Goal: Information Seeking & Learning: Compare options

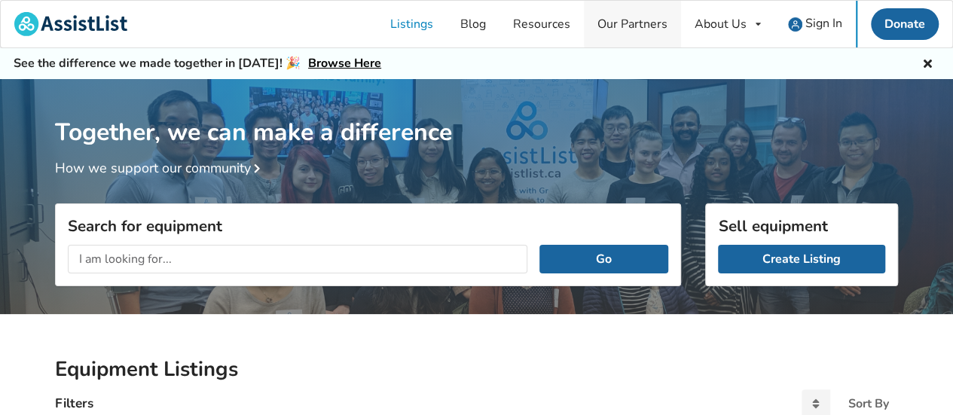
click at [632, 25] on link "Our Partners" at bounding box center [632, 24] width 97 height 47
click at [144, 256] on input "text" at bounding box center [298, 259] width 460 height 29
type input "rollator"
click at [540, 245] on button "Go" at bounding box center [604, 259] width 129 height 29
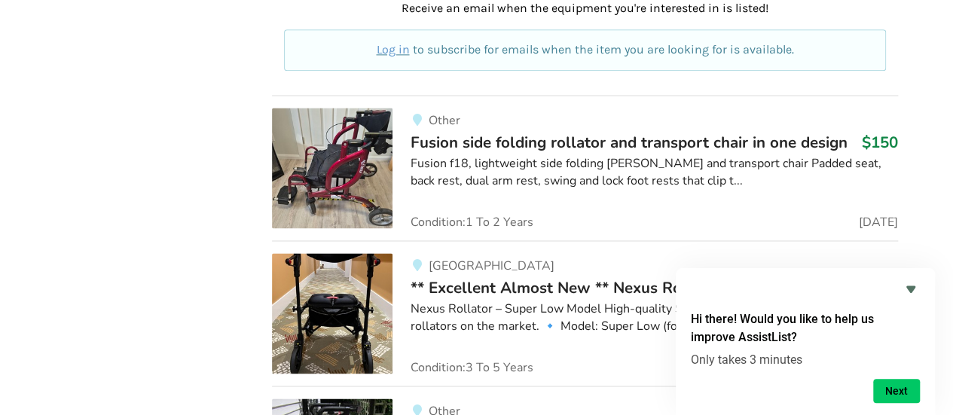
scroll to position [980, 0]
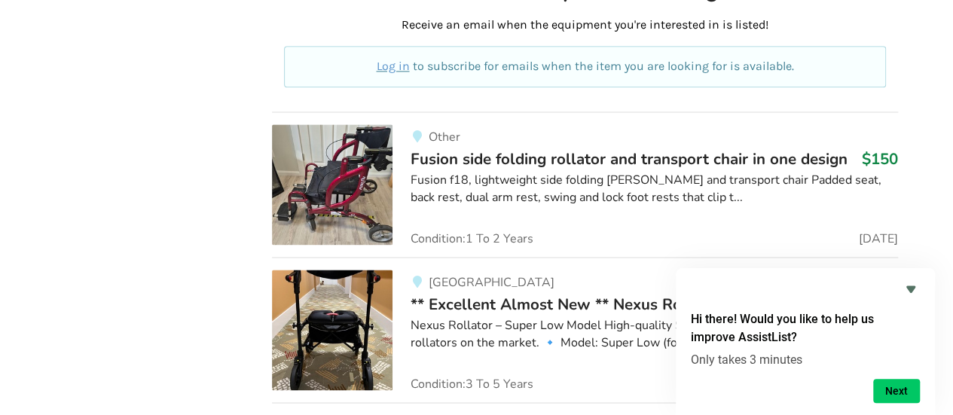
click at [567, 148] on span "Fusion side folding rollator and transport chair in one design" at bounding box center [629, 158] width 437 height 21
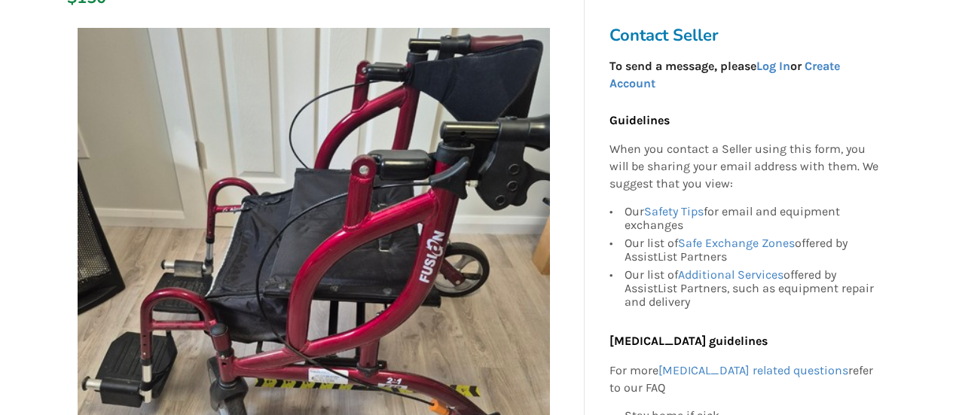
scroll to position [377, 0]
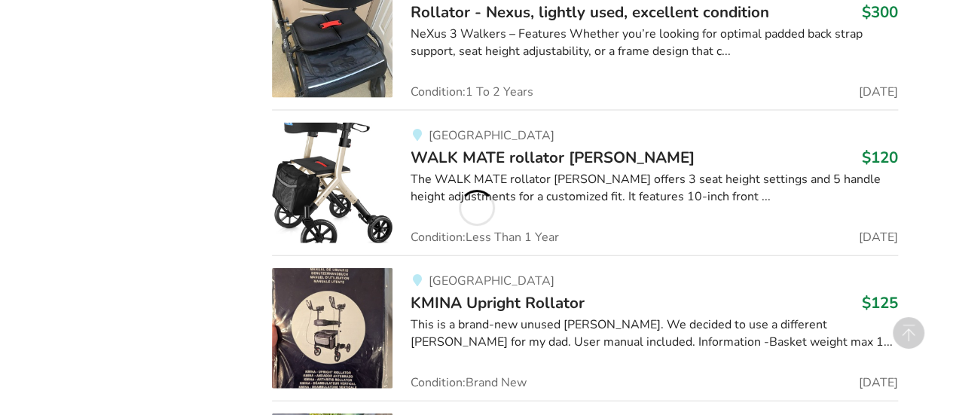
scroll to position [1583, 0]
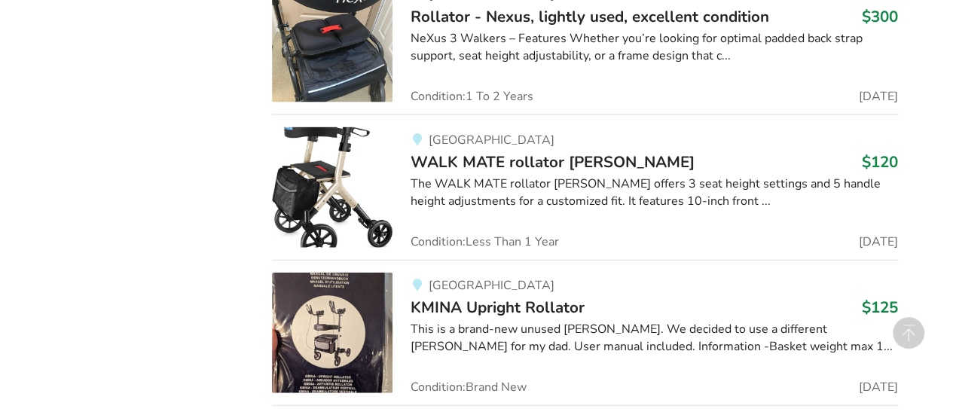
click at [554, 297] on span "KMINA Upright Rollator" at bounding box center [498, 307] width 174 height 21
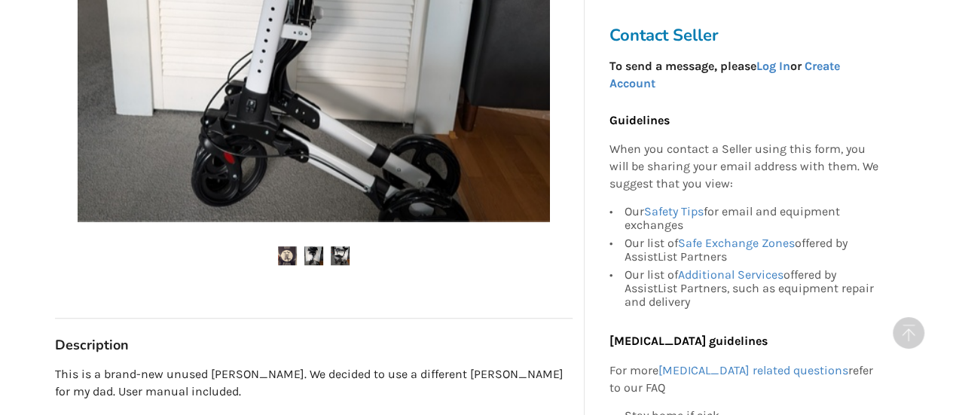
scroll to position [528, 0]
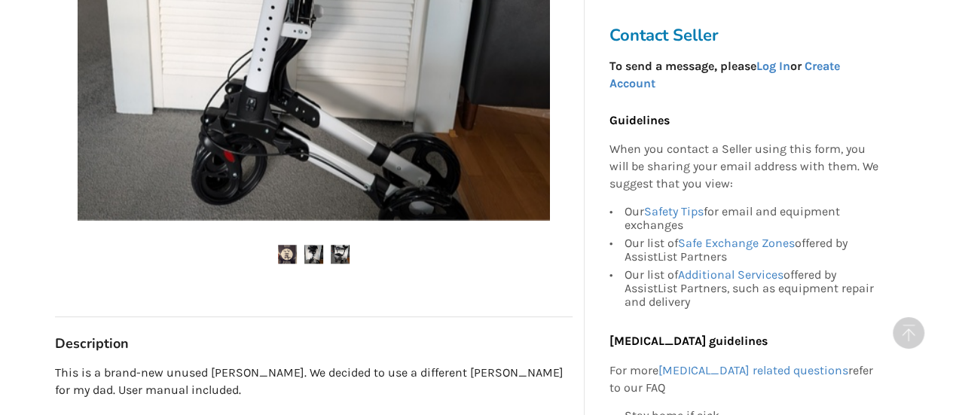
click at [348, 254] on img at bounding box center [340, 254] width 19 height 19
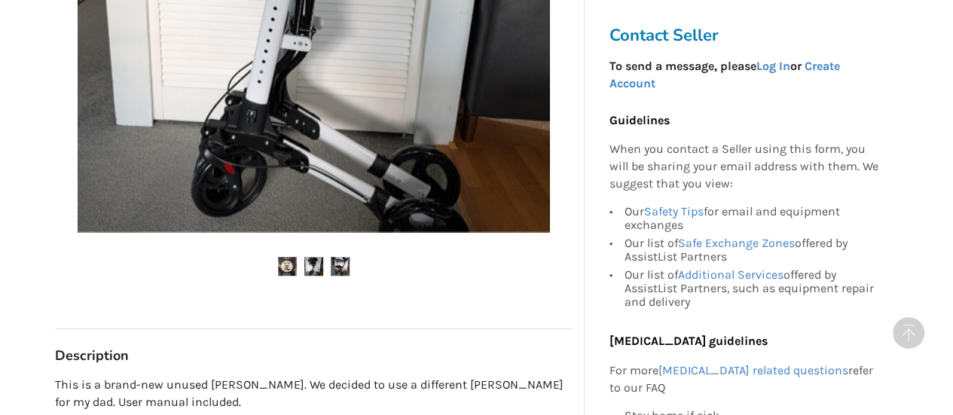
scroll to position [0, 0]
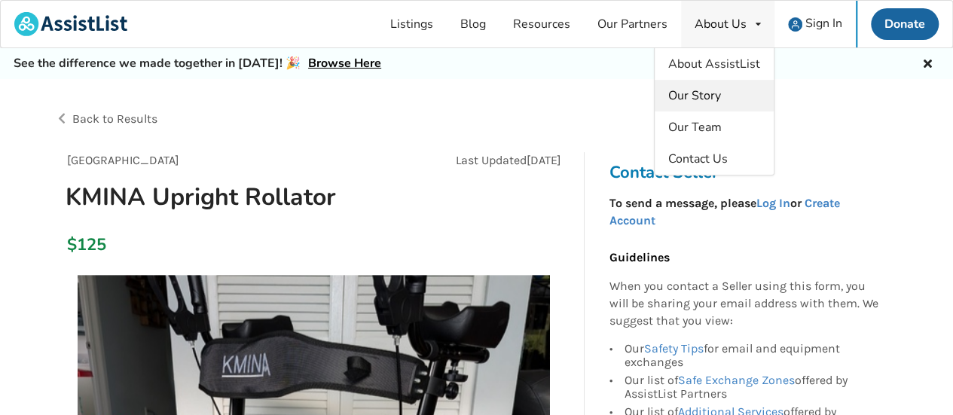
click at [714, 96] on span "Our Story" at bounding box center [694, 95] width 53 height 17
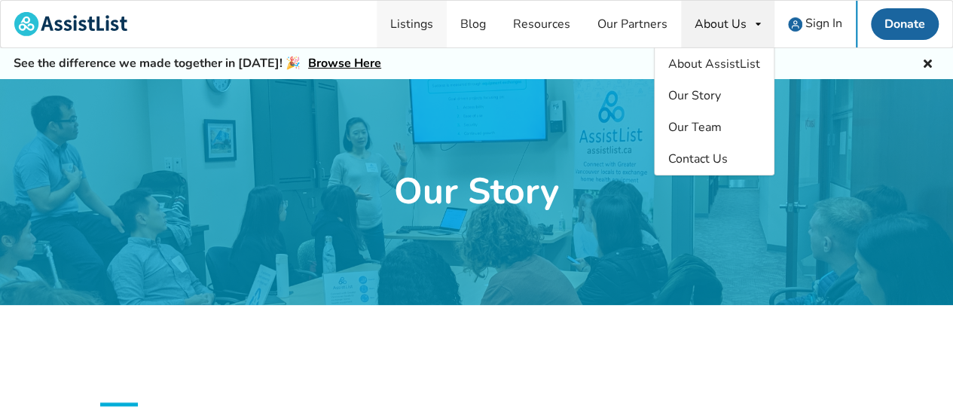
click at [414, 23] on link "Listings" at bounding box center [412, 24] width 70 height 47
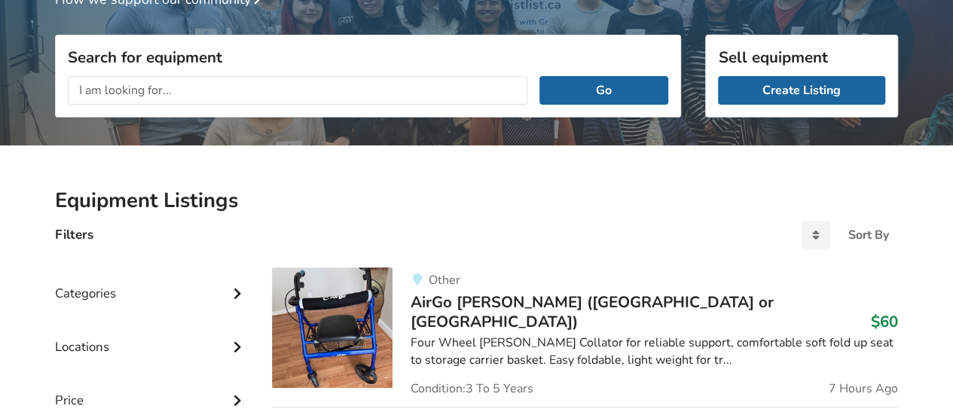
scroll to position [349, 0]
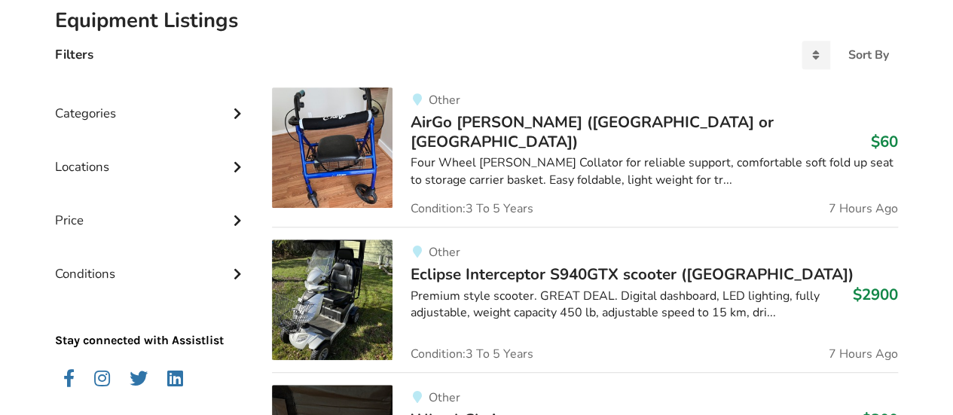
click at [132, 167] on div "Locations" at bounding box center [151, 156] width 193 height 54
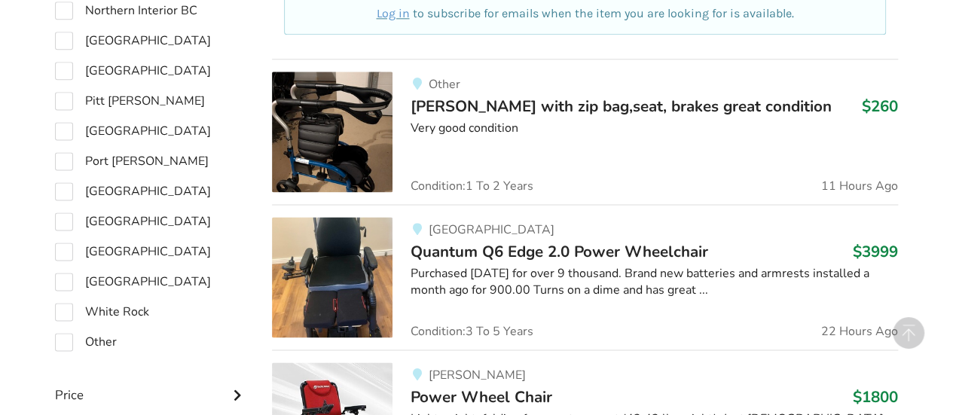
scroll to position [1027, 0]
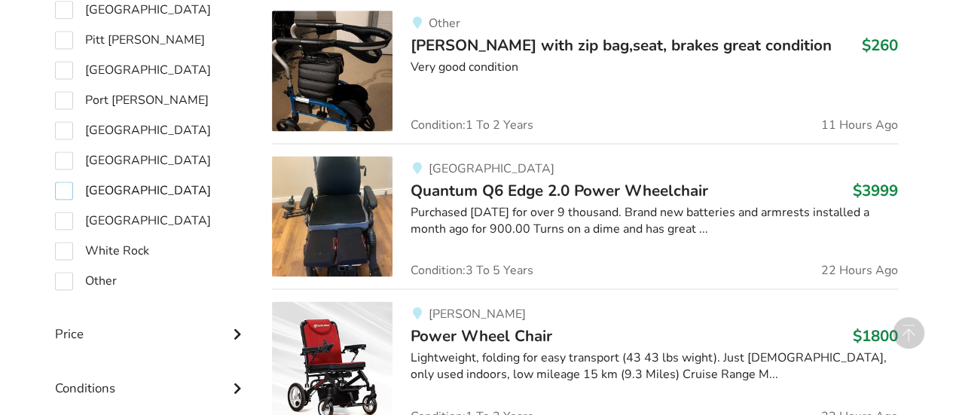
click at [62, 188] on label "[GEOGRAPHIC_DATA]" at bounding box center [133, 191] width 156 height 18
checkbox input "true"
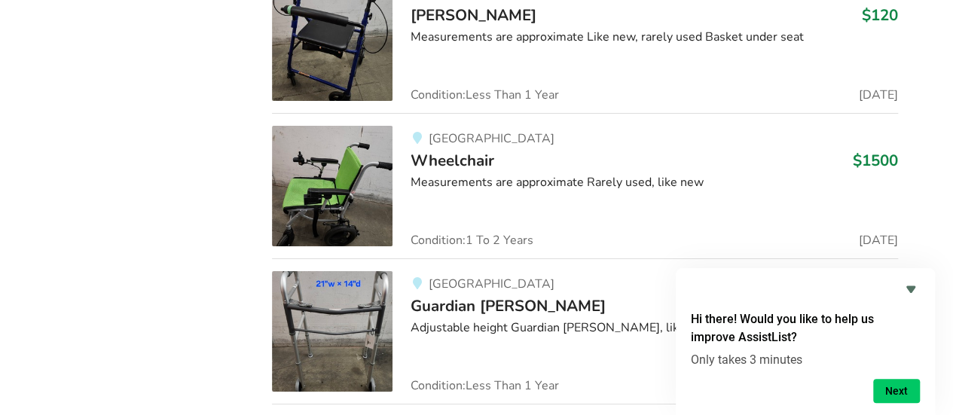
scroll to position [2585, 0]
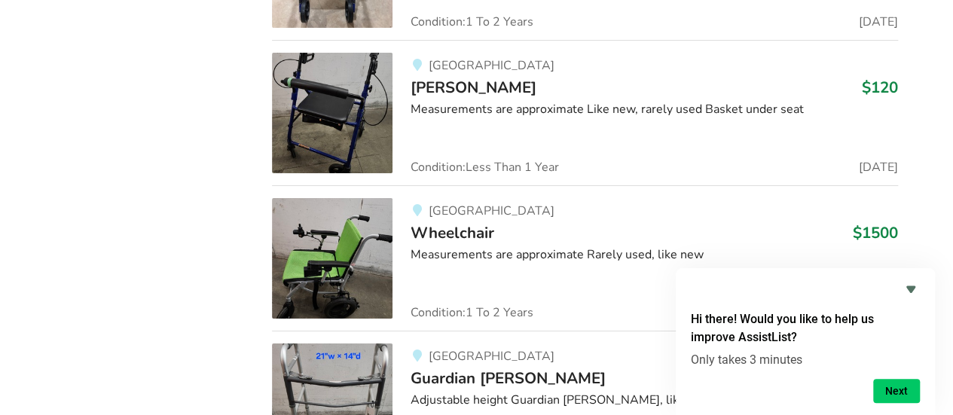
click at [439, 82] on span "[PERSON_NAME]" at bounding box center [474, 87] width 126 height 21
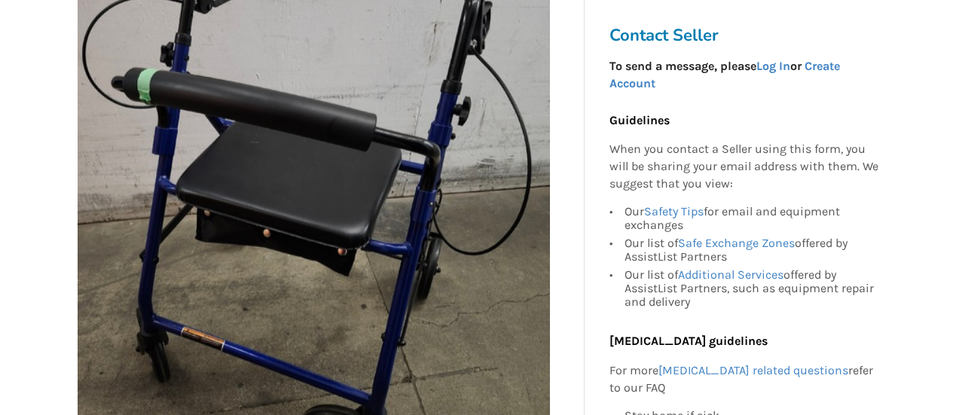
scroll to position [226, 0]
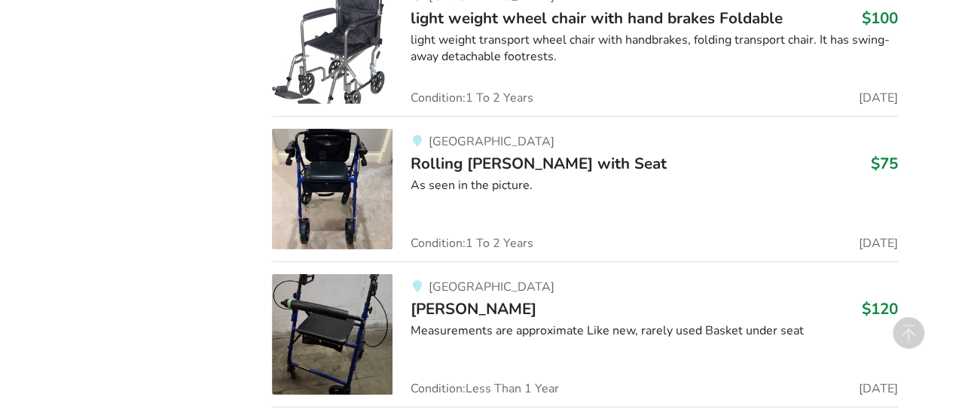
scroll to position [2359, 0]
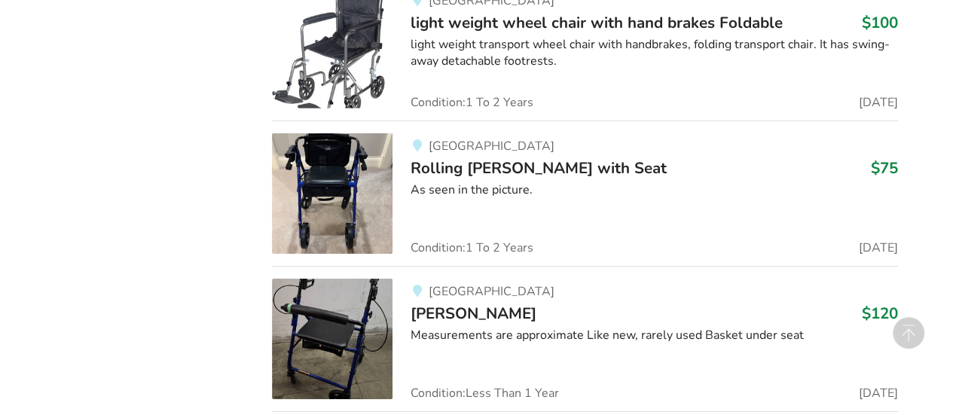
click at [463, 158] on span "Rolling [PERSON_NAME] with Seat" at bounding box center [539, 168] width 256 height 21
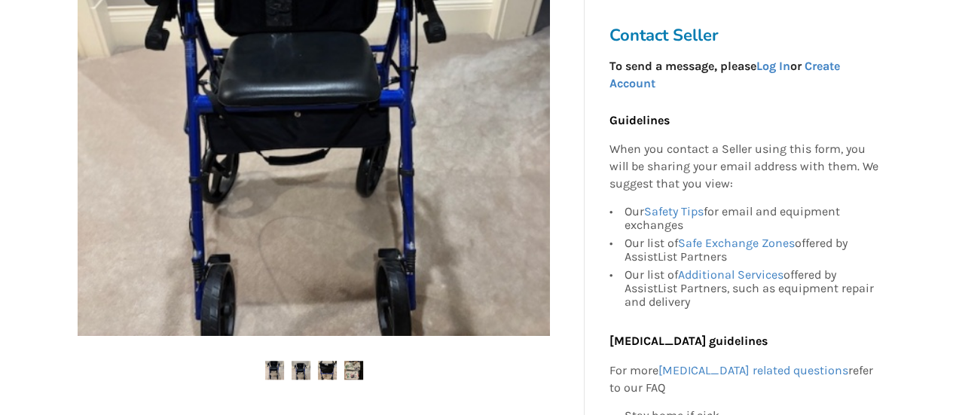
scroll to position [603, 0]
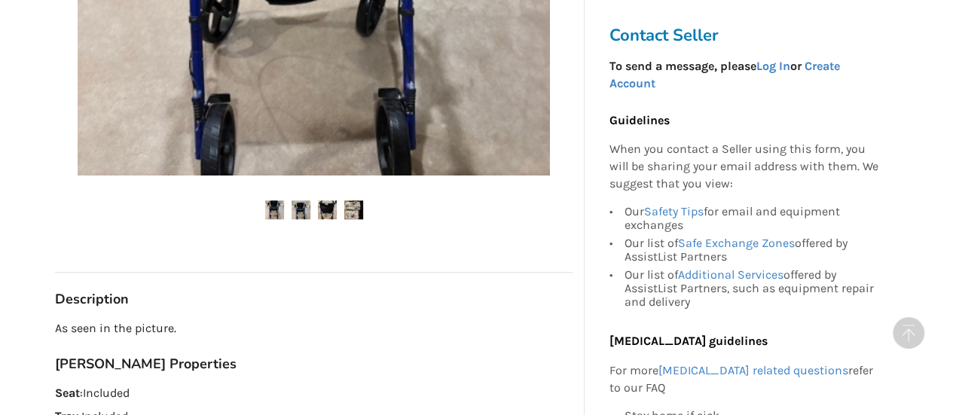
click at [323, 200] on img at bounding box center [327, 209] width 19 height 19
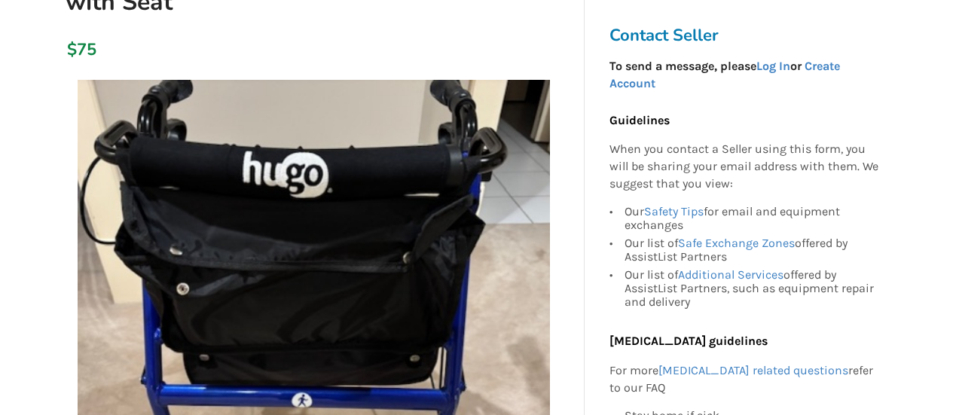
scroll to position [377, 0]
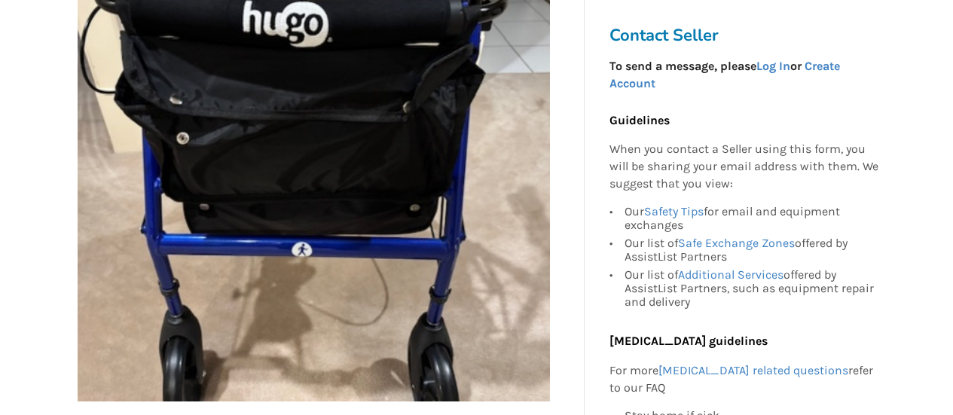
click at [354, 392] on div at bounding box center [314, 198] width 518 height 552
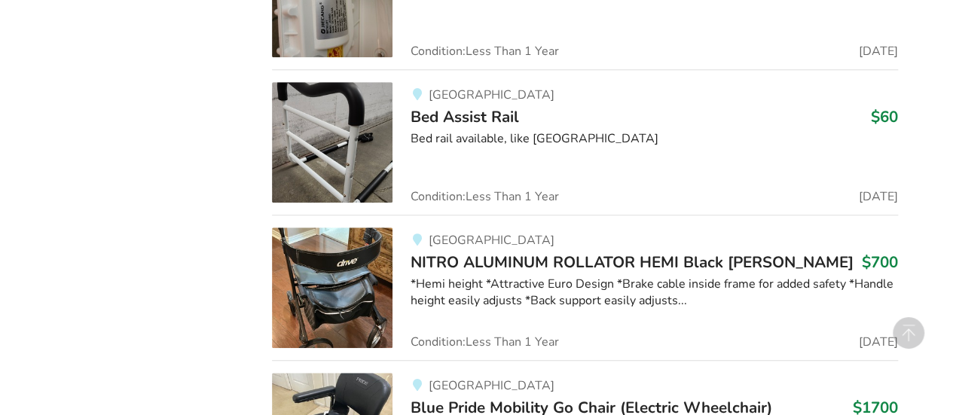
scroll to position [3319, 0]
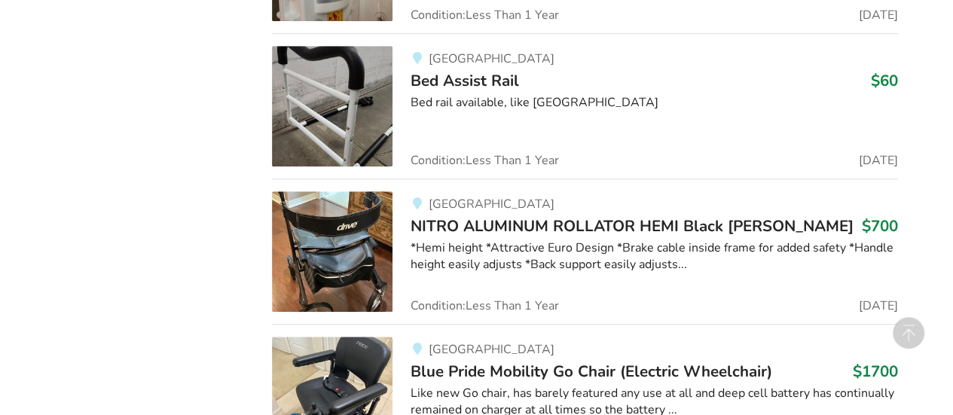
click at [630, 217] on span "NITRO ALUMINUM ROLLATOR HEMI Black [PERSON_NAME]" at bounding box center [632, 226] width 443 height 21
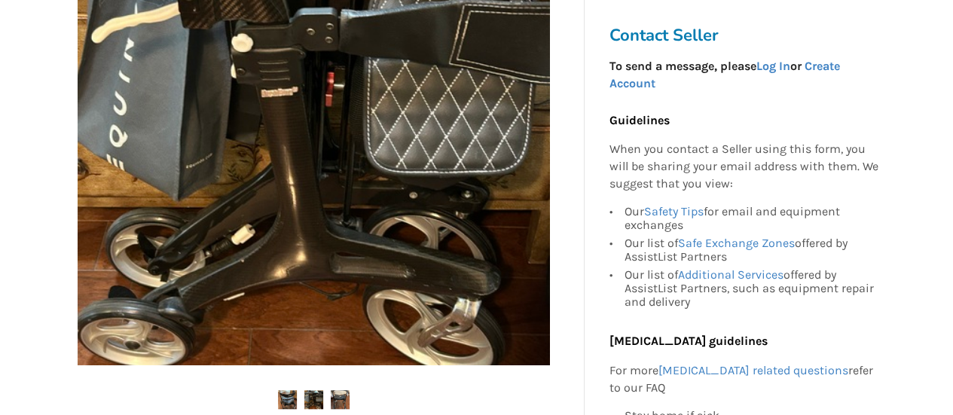
scroll to position [377, 0]
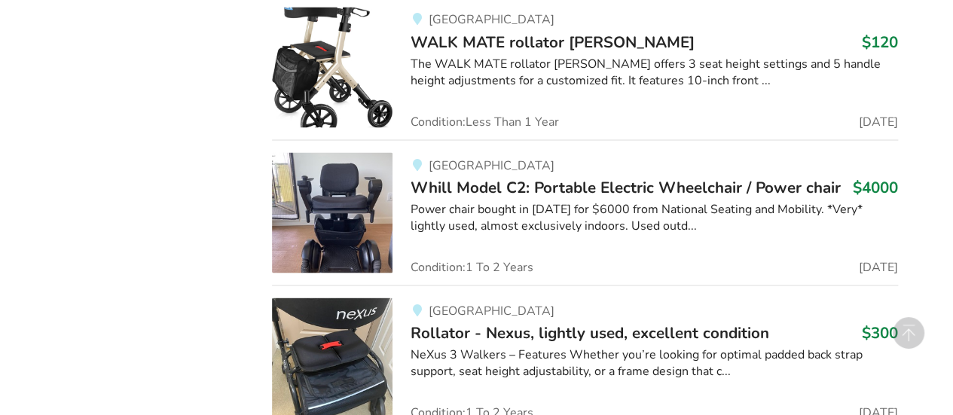
scroll to position [4148, 0]
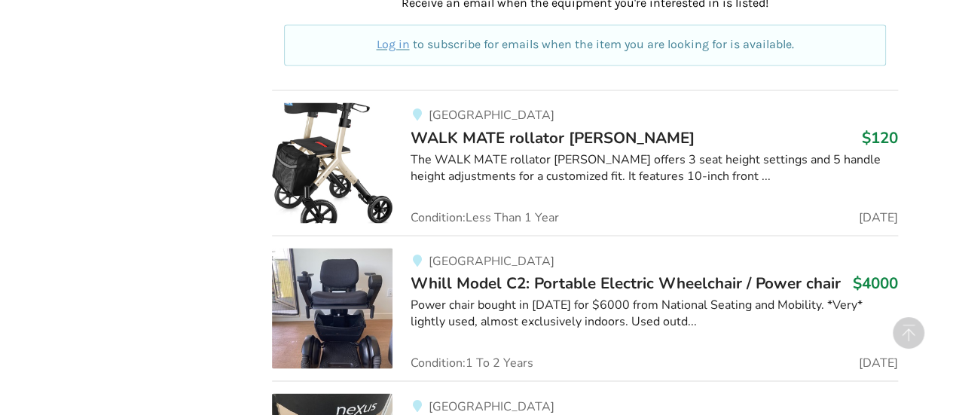
click at [508, 127] on span "WALK MATE rollator [PERSON_NAME]" at bounding box center [553, 137] width 284 height 21
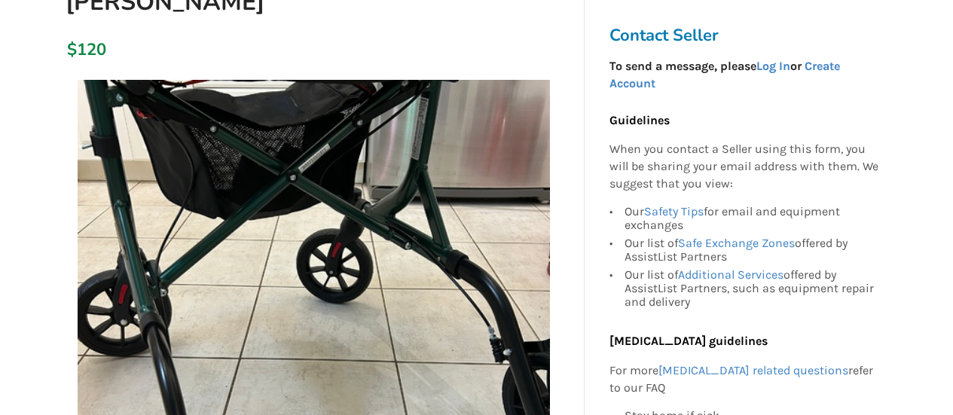
scroll to position [528, 0]
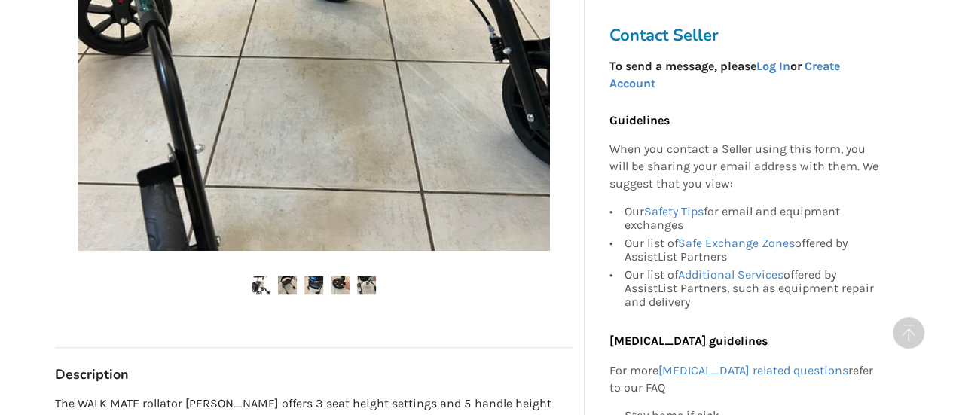
click at [321, 276] on img at bounding box center [313, 285] width 19 height 19
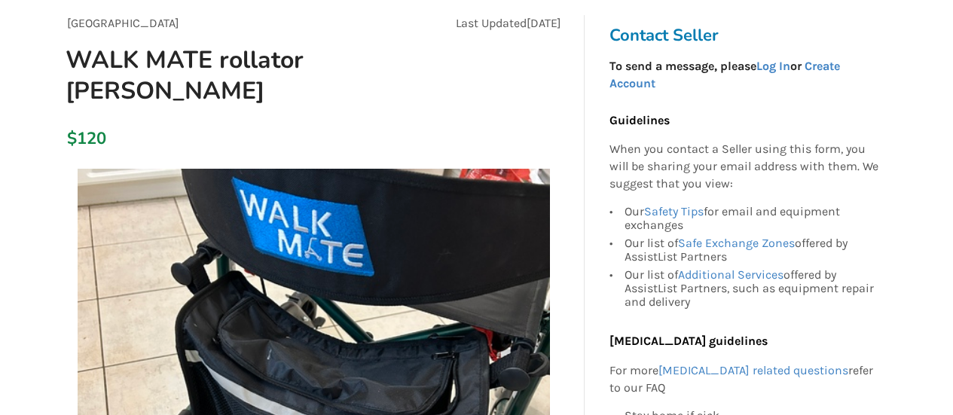
scroll to position [377, 0]
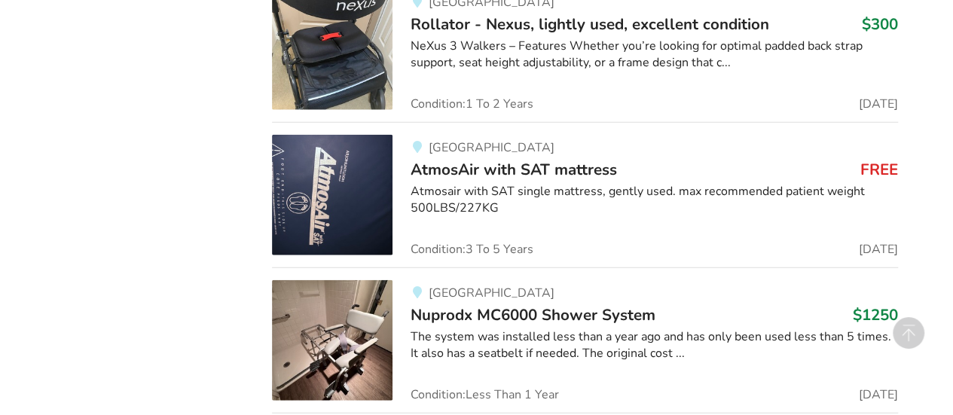
scroll to position [4401, 0]
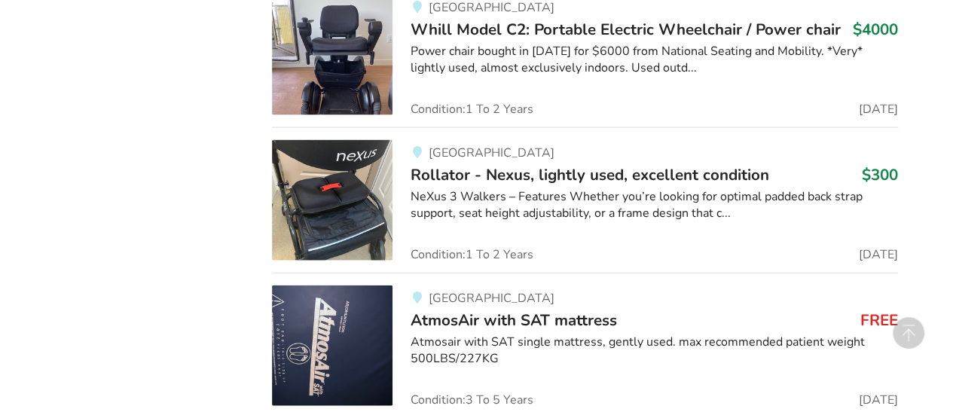
click at [476, 164] on span "Rollator - Nexus, lightly used, excellent condition" at bounding box center [590, 174] width 359 height 21
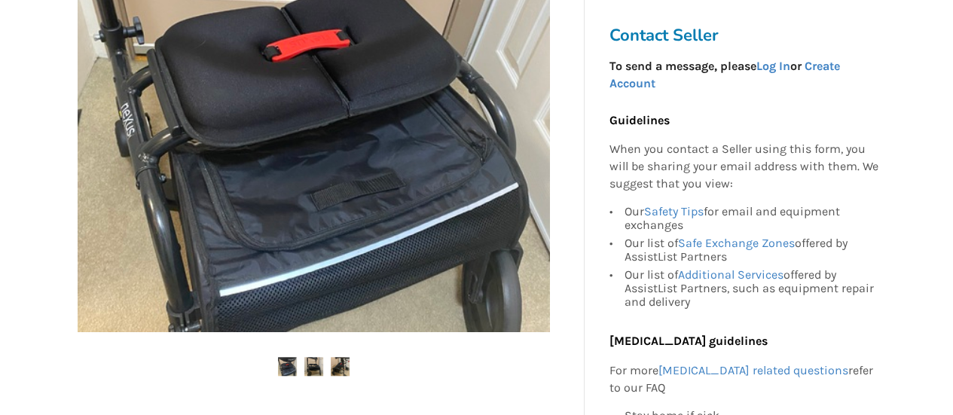
scroll to position [528, 0]
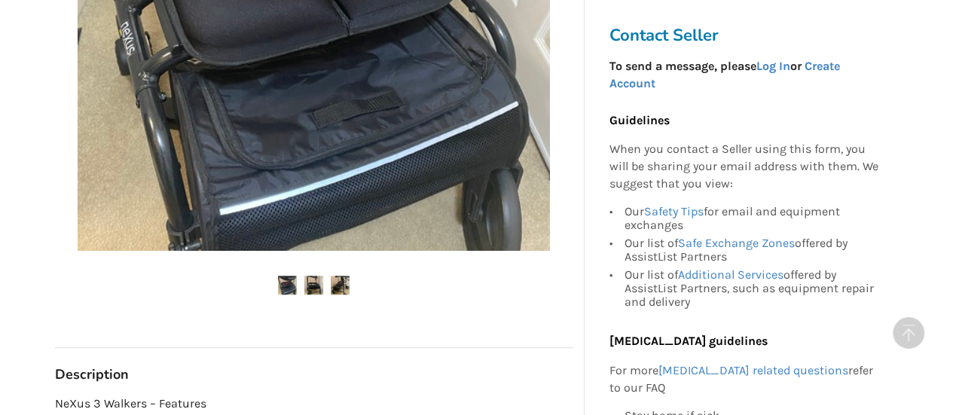
click at [310, 283] on img at bounding box center [313, 285] width 19 height 19
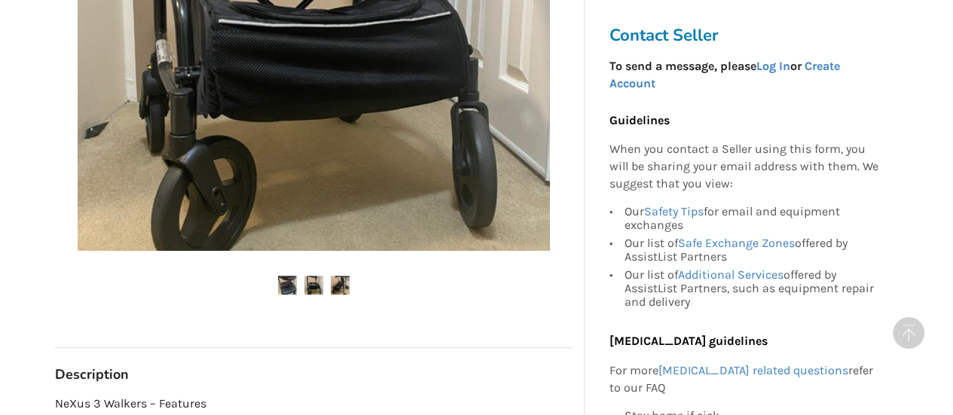
click at [342, 283] on img at bounding box center [340, 285] width 19 height 19
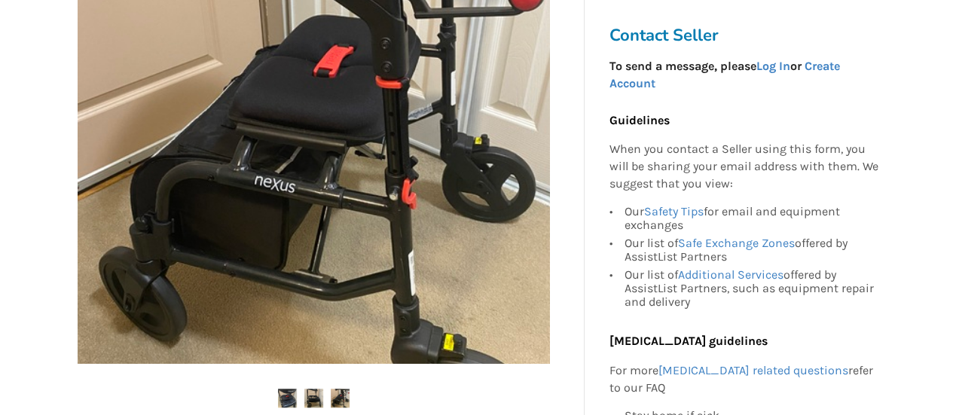
scroll to position [301, 0]
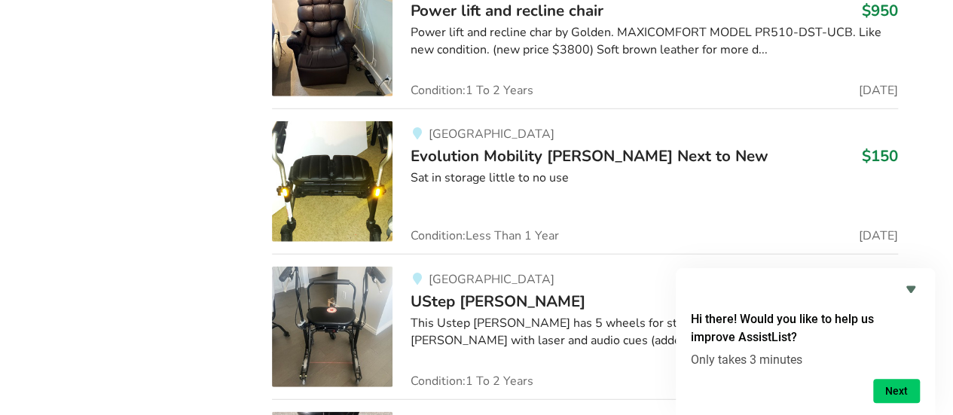
scroll to position [10523, 0]
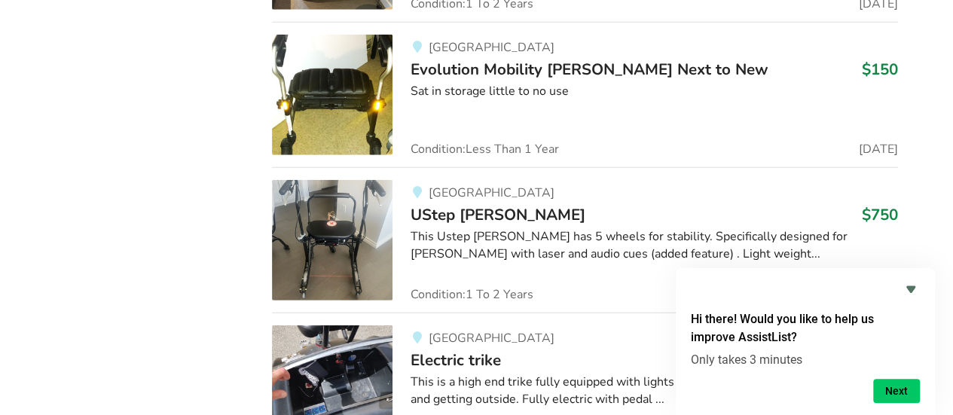
click at [537, 228] on div "This Ustep [PERSON_NAME] has 5 wheels for stability. Specifically designed for …" at bounding box center [655, 245] width 488 height 35
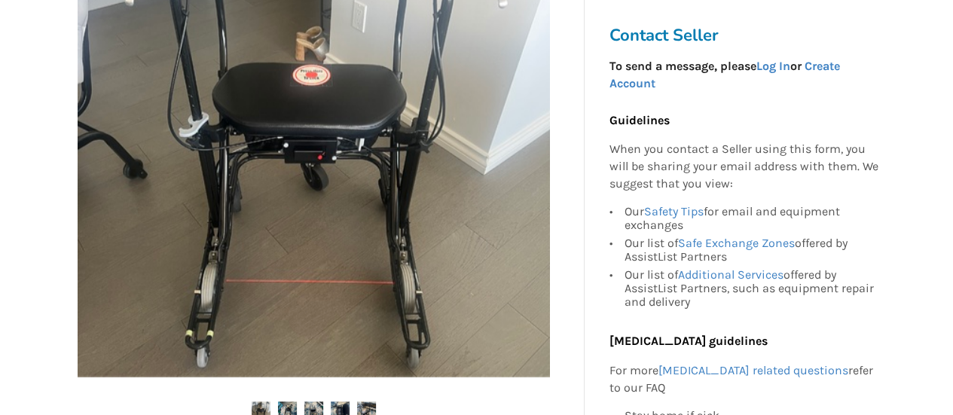
scroll to position [377, 0]
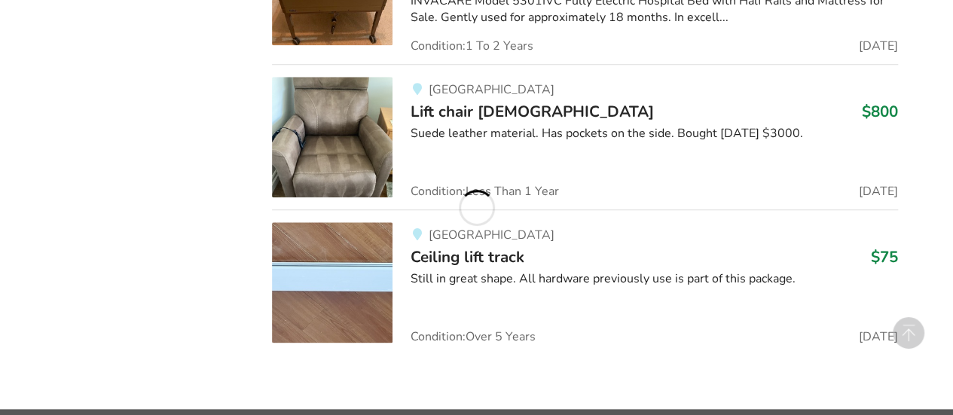
scroll to position [10523, 0]
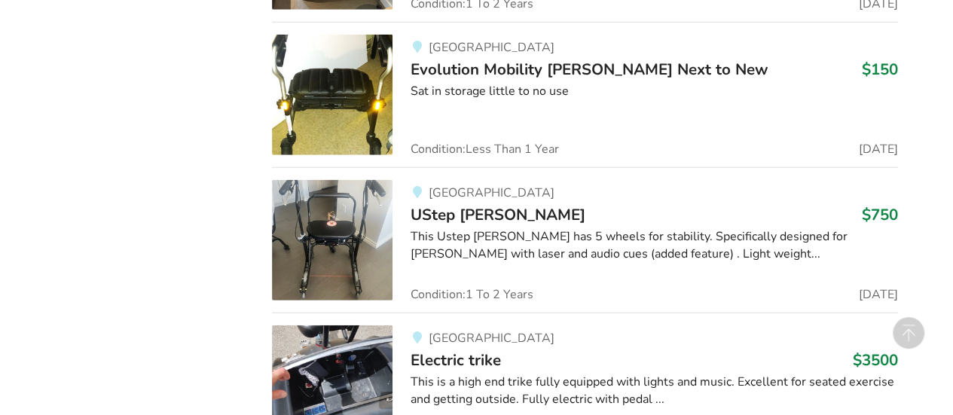
click at [496, 59] on span "Evolution Mobility [PERSON_NAME] Next to New" at bounding box center [590, 69] width 358 height 21
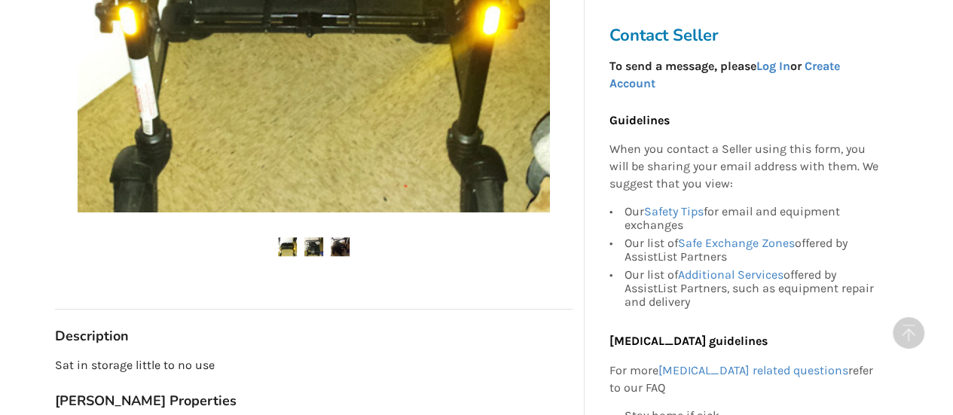
scroll to position [603, 0]
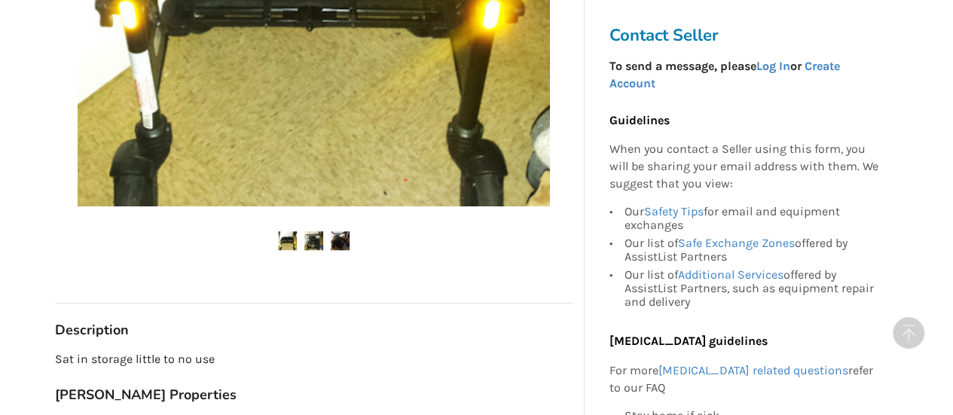
click at [320, 231] on img at bounding box center [313, 240] width 19 height 19
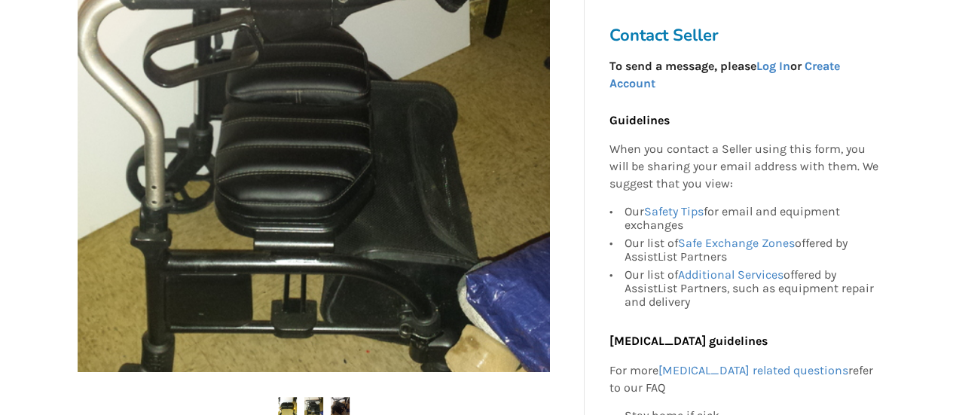
scroll to position [528, 0]
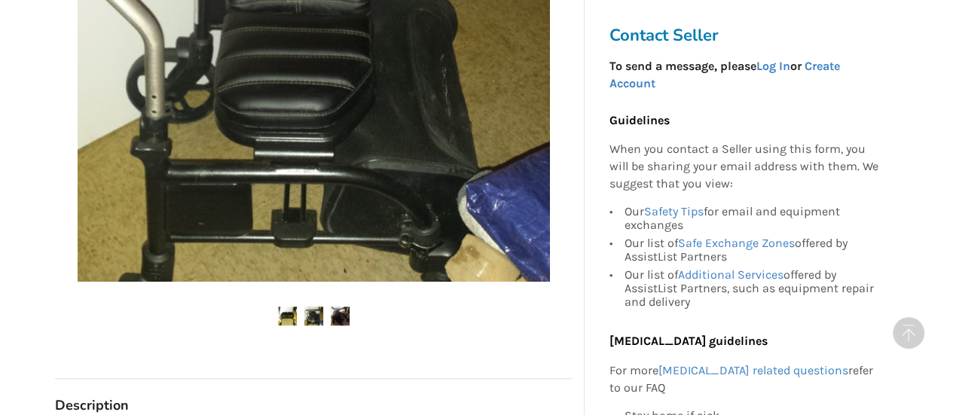
click at [348, 307] on img at bounding box center [340, 316] width 19 height 19
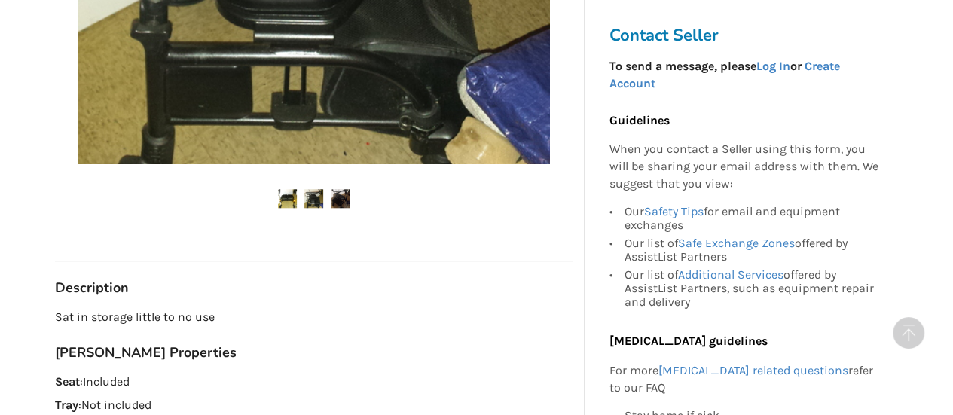
scroll to position [754, 0]
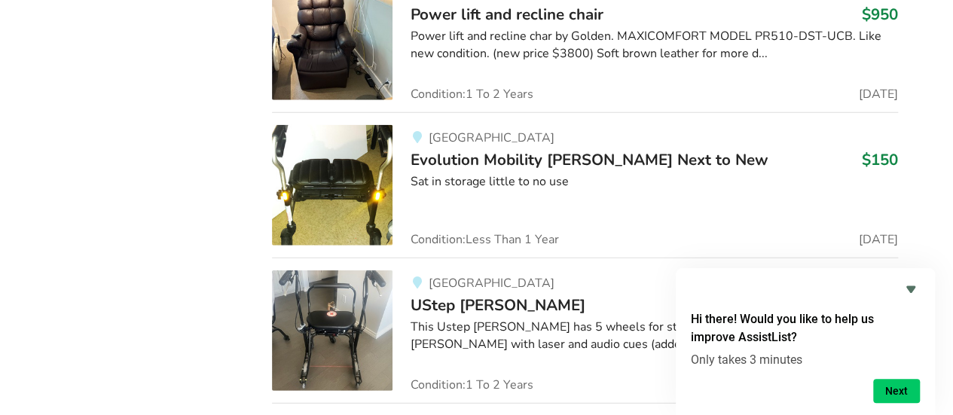
scroll to position [10336, 0]
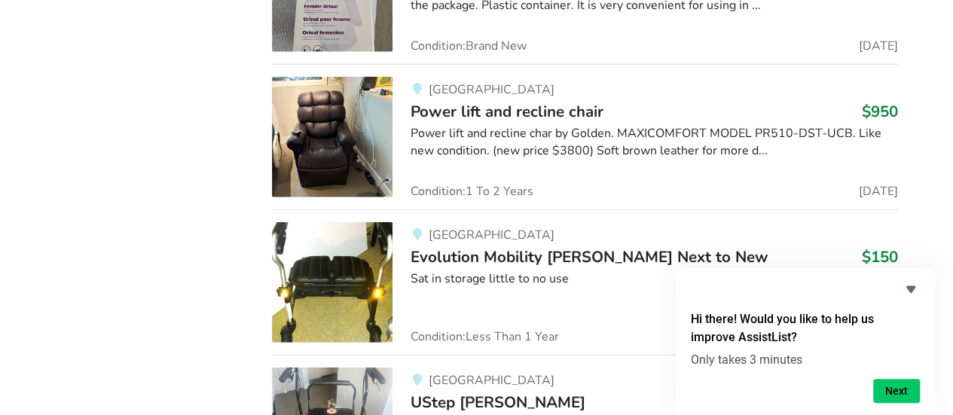
click at [470, 246] on span "Evolution Mobility [PERSON_NAME] Next to New" at bounding box center [590, 256] width 358 height 21
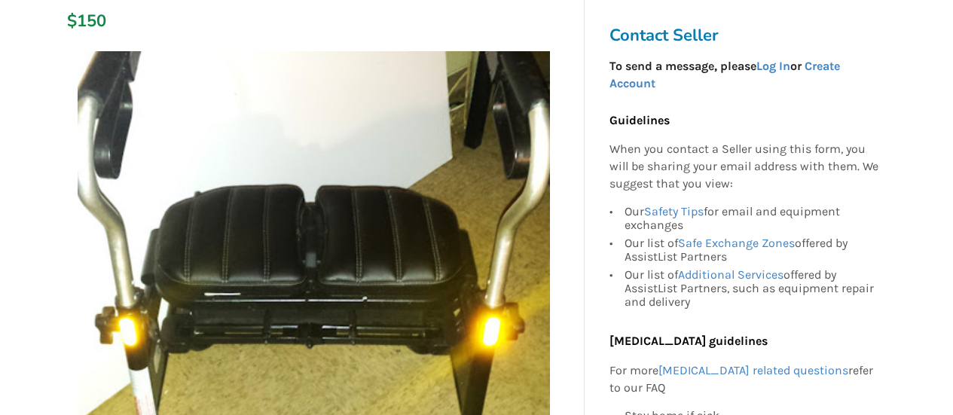
scroll to position [301, 0]
